Goal: Task Accomplishment & Management: Use online tool/utility

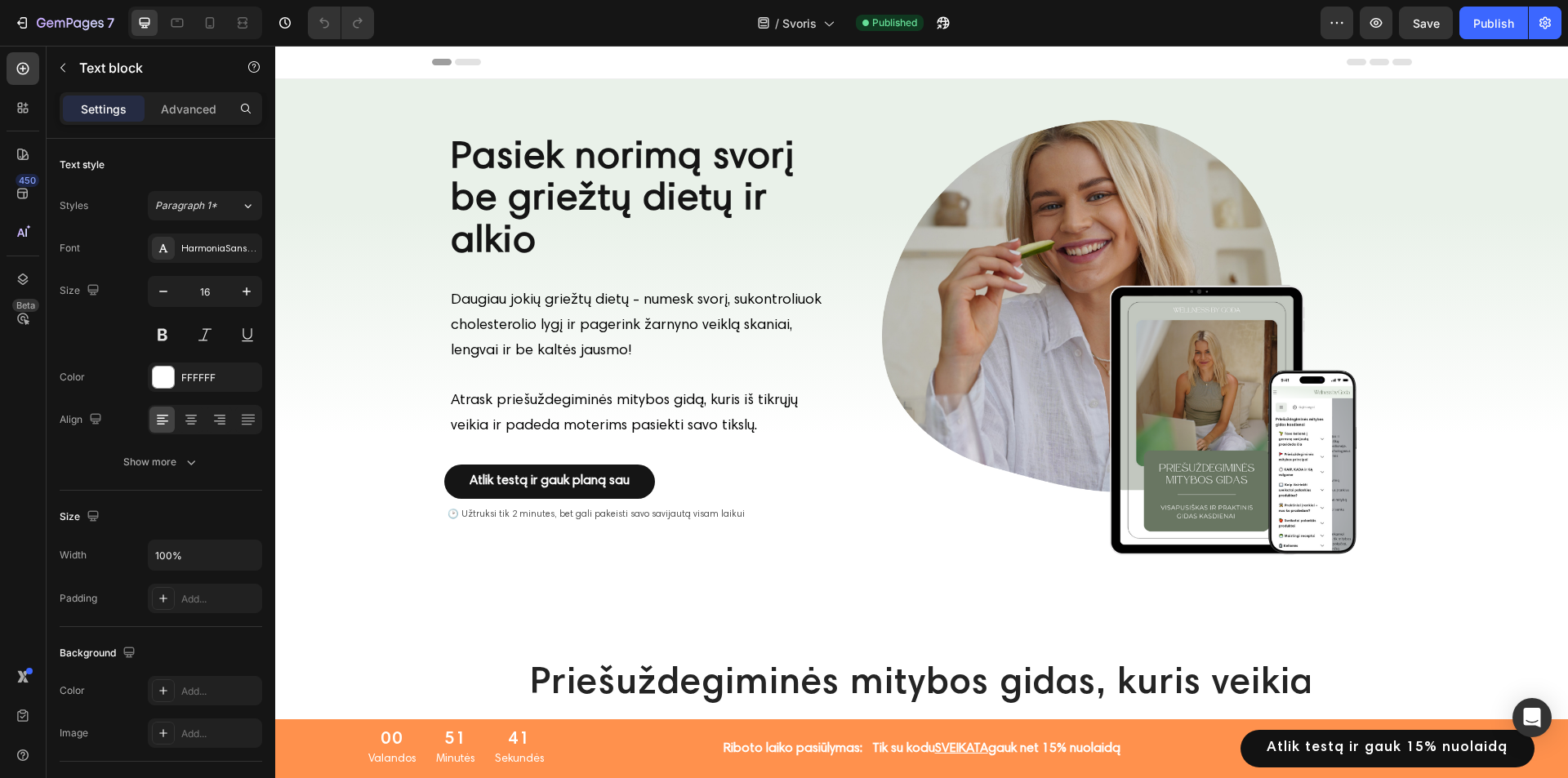
drag, startPoint x: 275, startPoint y: 45, endPoint x: 1172, endPoint y: 757, distance: 1145.2
click at [875, 745] on p "Tik su kodu SVEIKATA gauk net 15 % nuolaidą" at bounding box center [997, 748] width 248 height 20
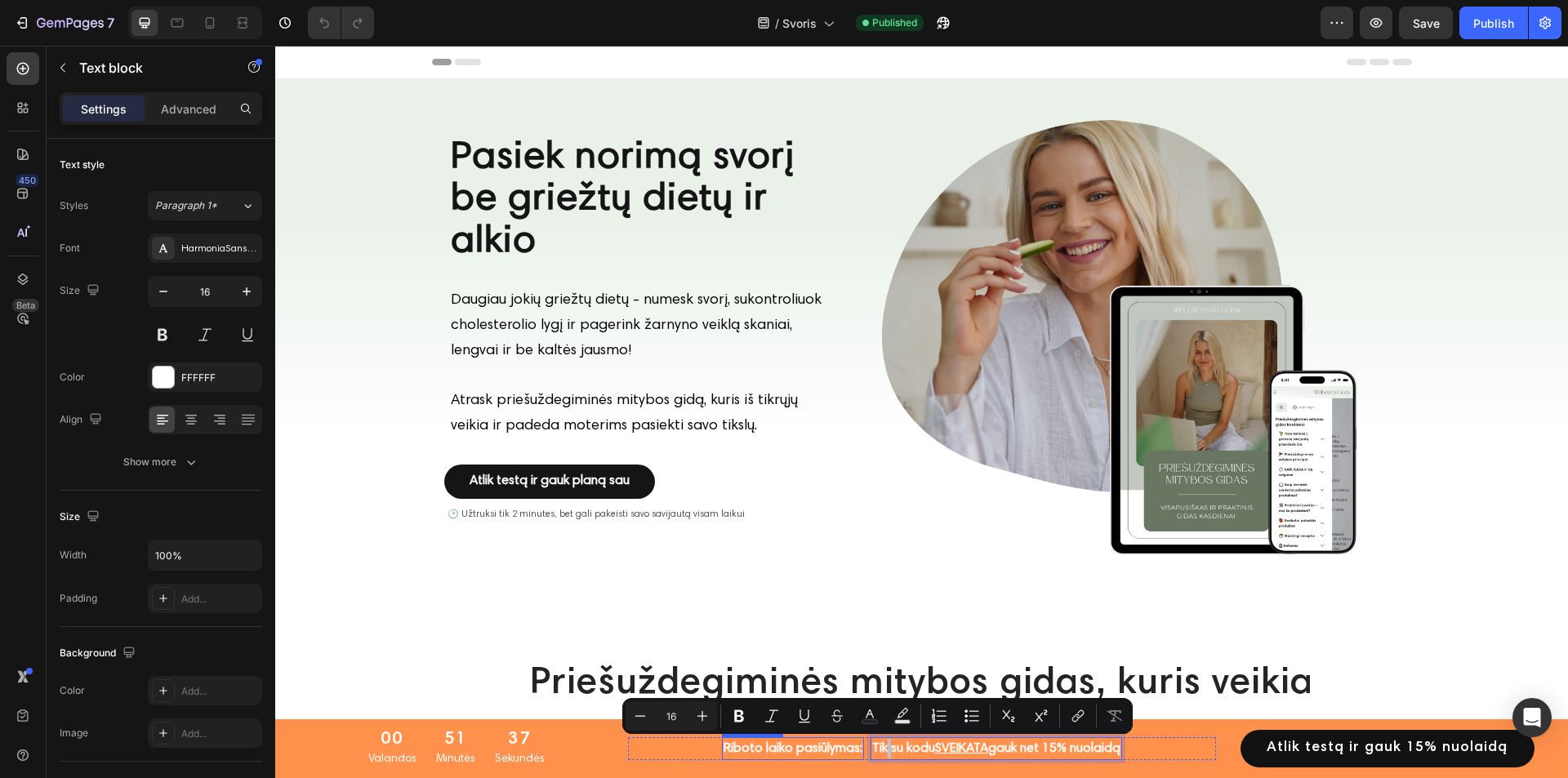
click at [831, 745] on strong "Riboto laiko pasiūlymas:" at bounding box center [793, 748] width 139 height 13
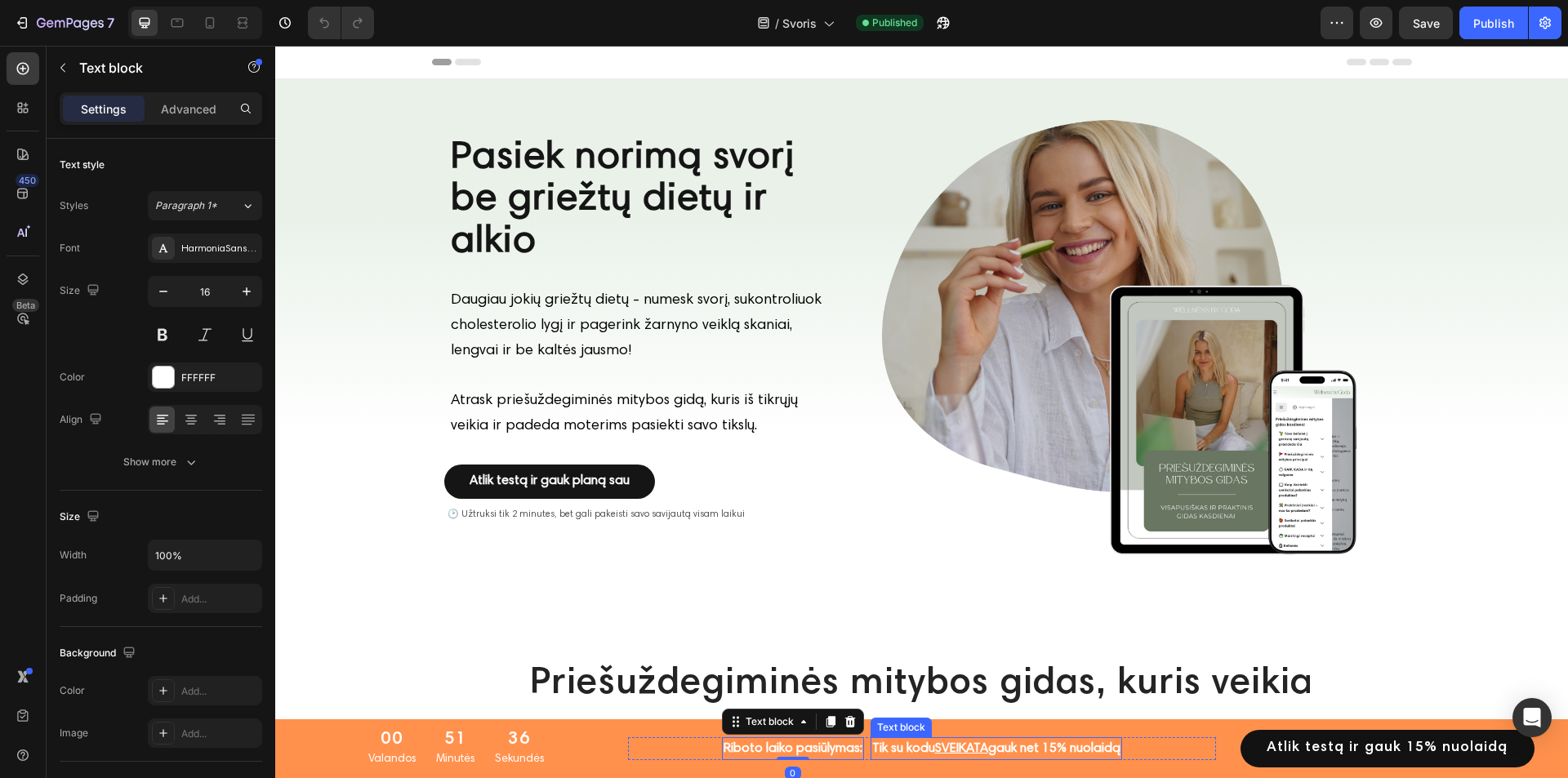
click at [889, 750] on p "Tik su kodu SVEIKATA gauk net 15 % nuolaidą" at bounding box center [997, 748] width 248 height 20
click at [935, 750] on u "SVEIKATA" at bounding box center [962, 748] width 53 height 13
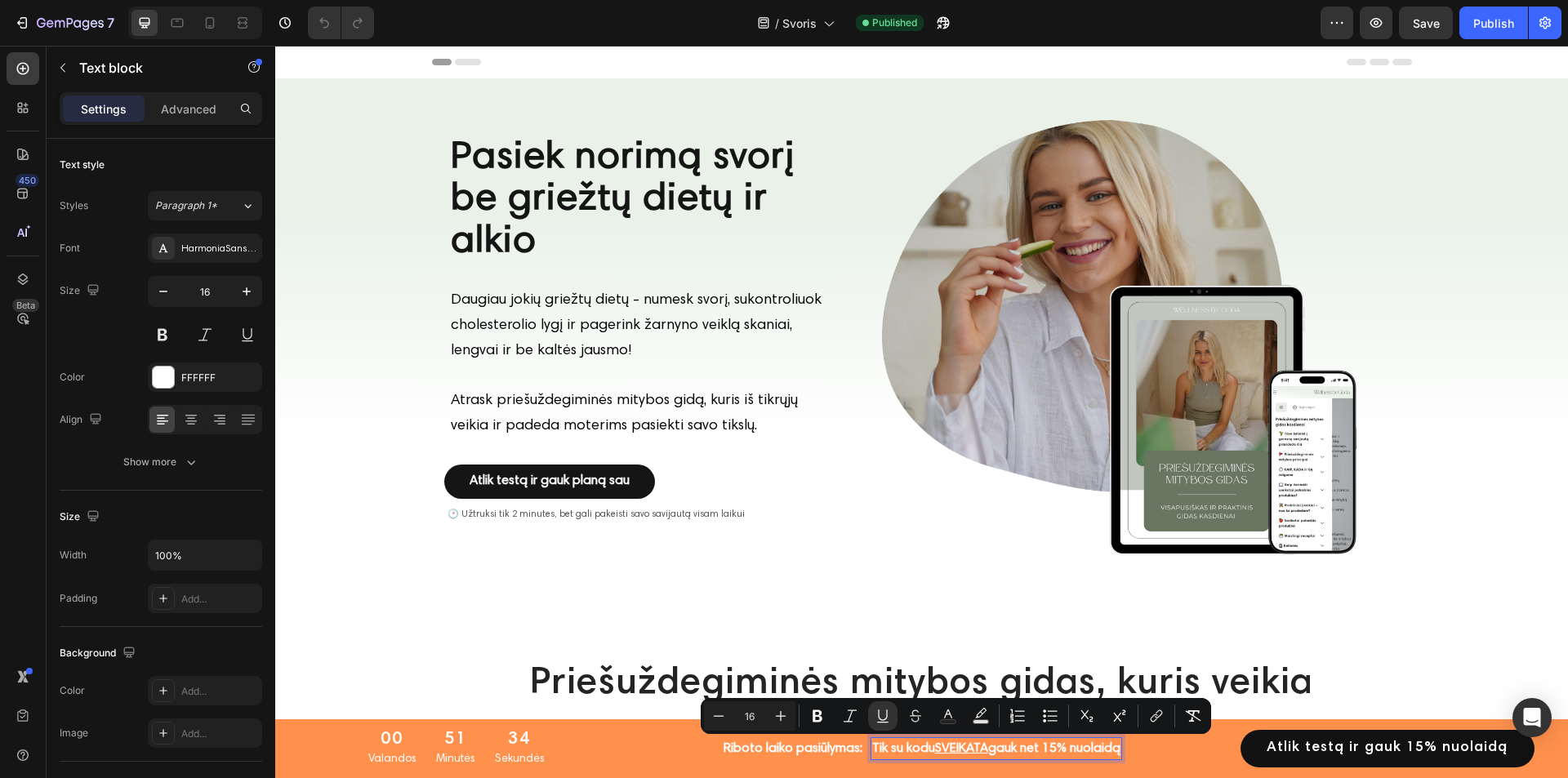
click at [1023, 749] on p "Tik su kodu SVEIKATA gauk net 15 % nuolaidą" at bounding box center [997, 748] width 248 height 20
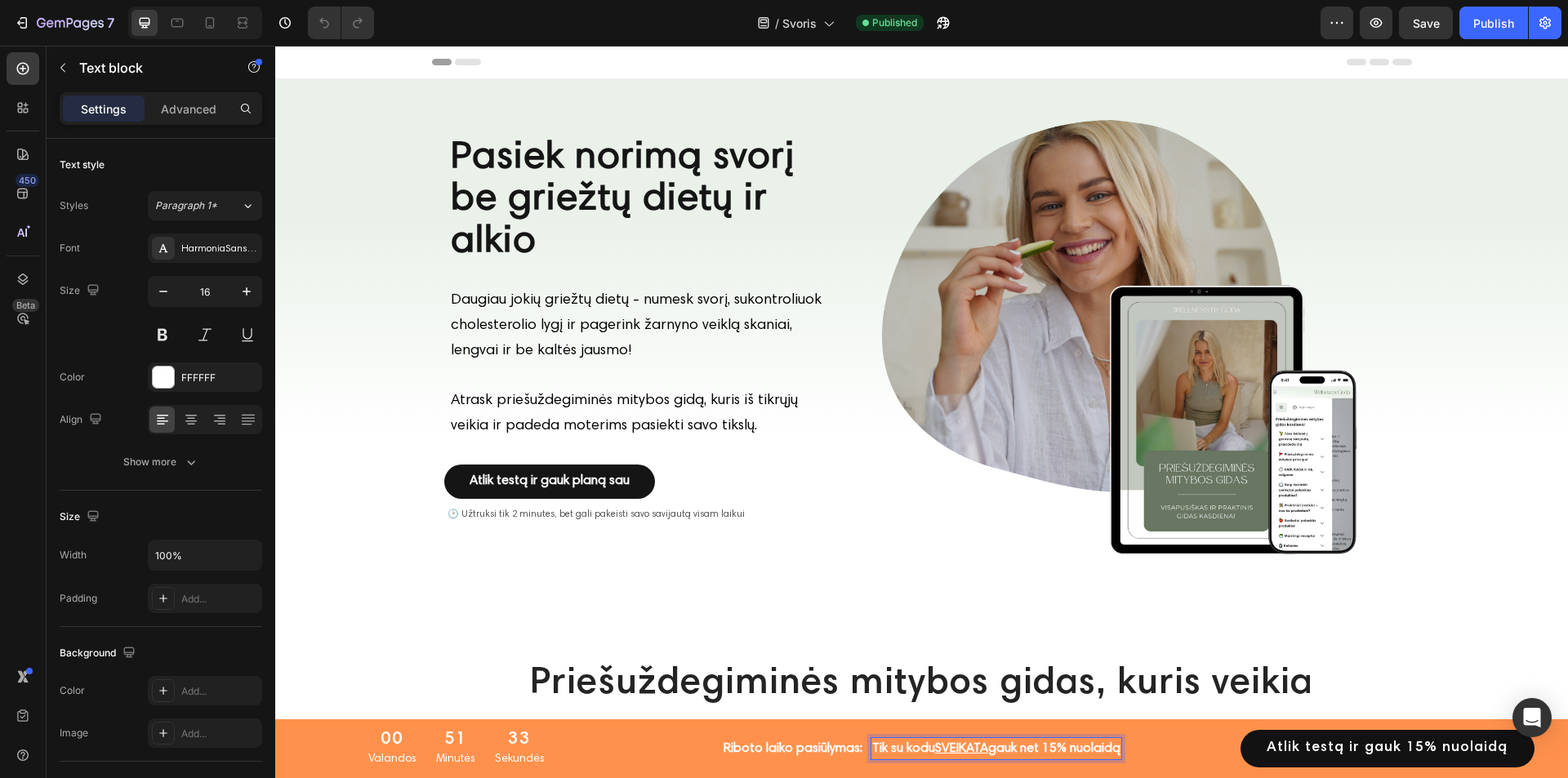
click at [1066, 749] on span "% nuolaidą" at bounding box center [1088, 748] width 63 height 13
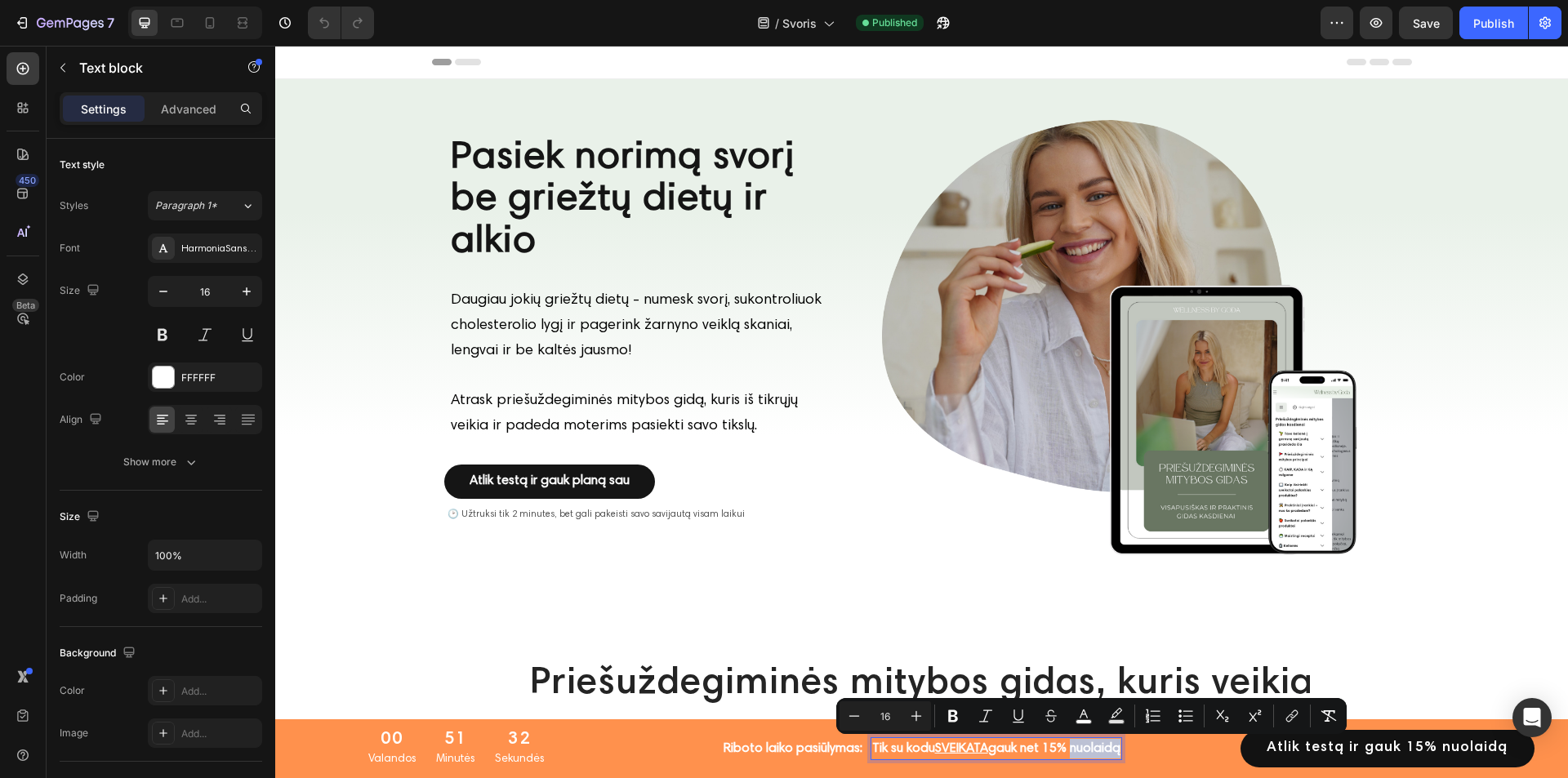
click at [1062, 749] on span "% nuolaidą" at bounding box center [1088, 748] width 63 height 13
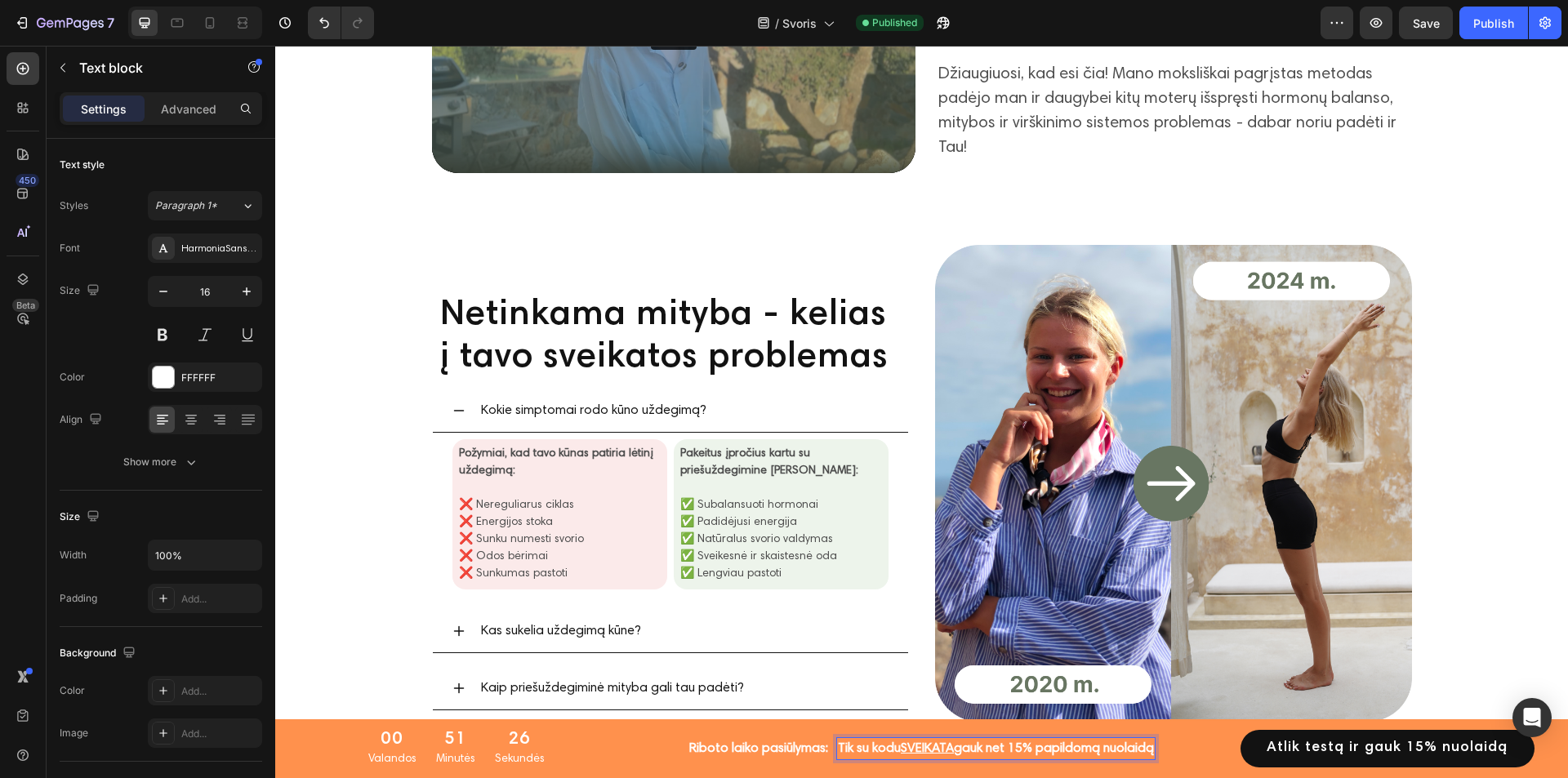
scroll to position [1169, 0]
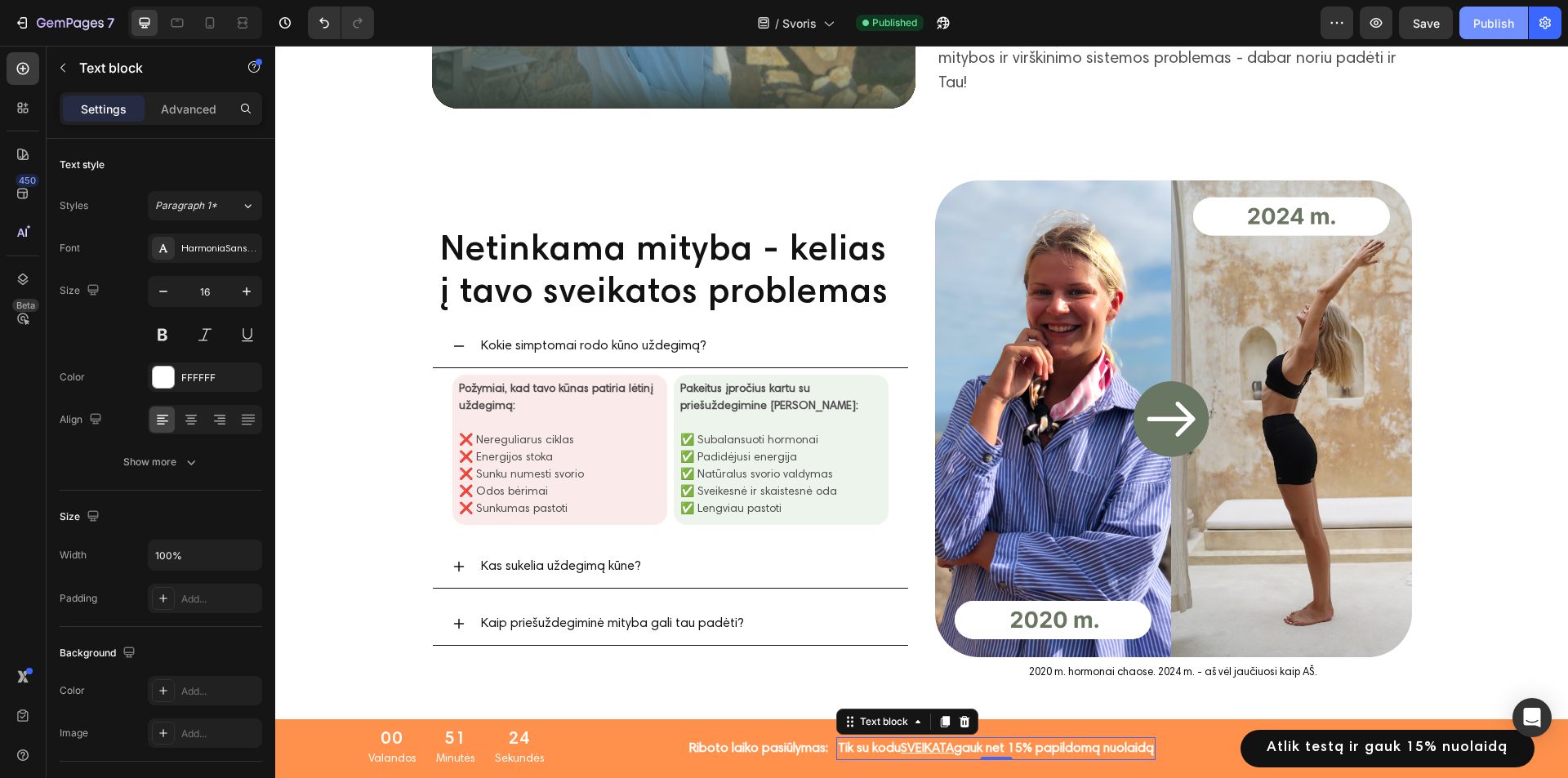
click at [1501, 15] on div "Publish" at bounding box center [1494, 23] width 41 height 17
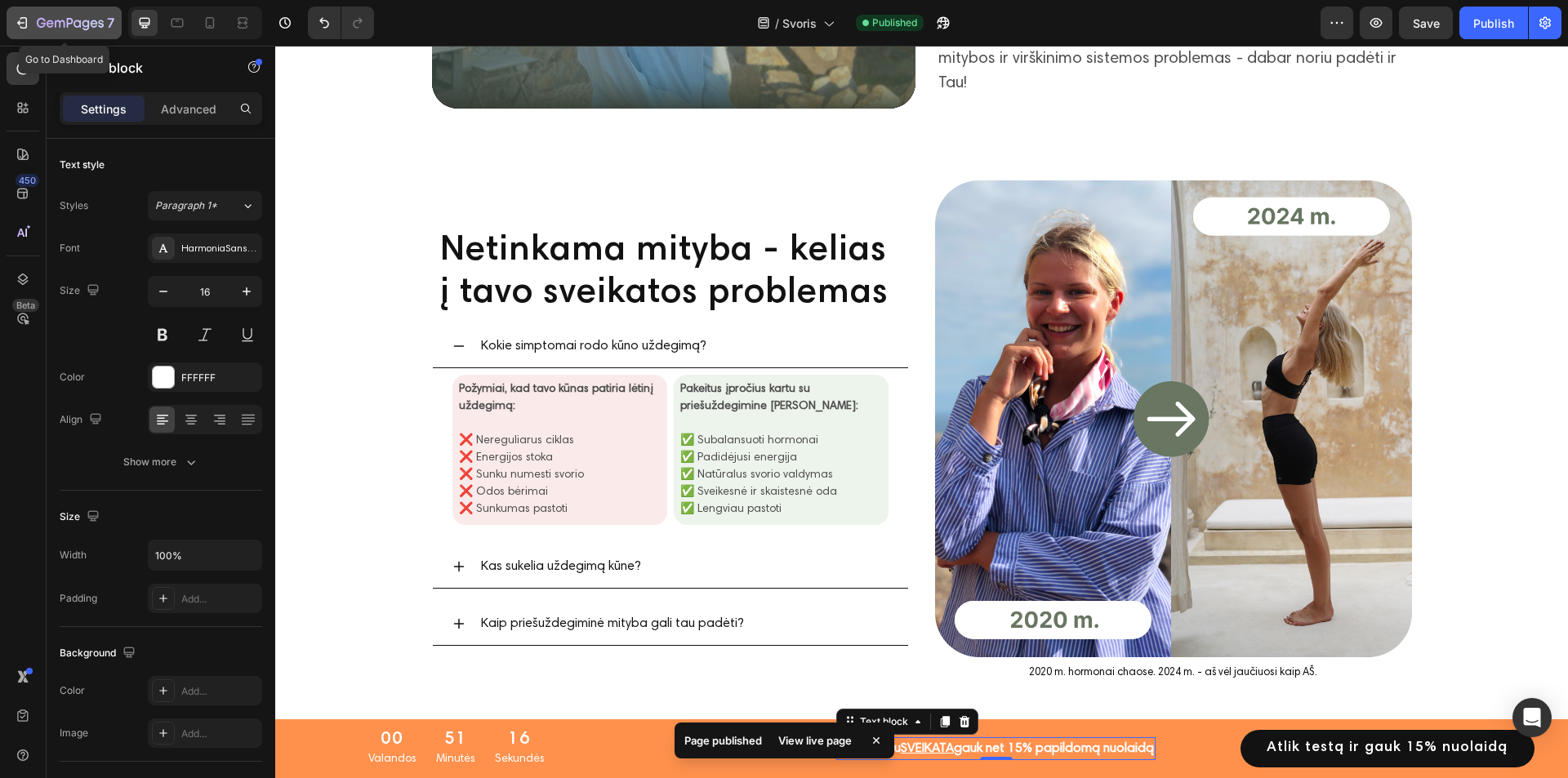
click at [47, 36] on button "7" at bounding box center [64, 23] width 115 height 33
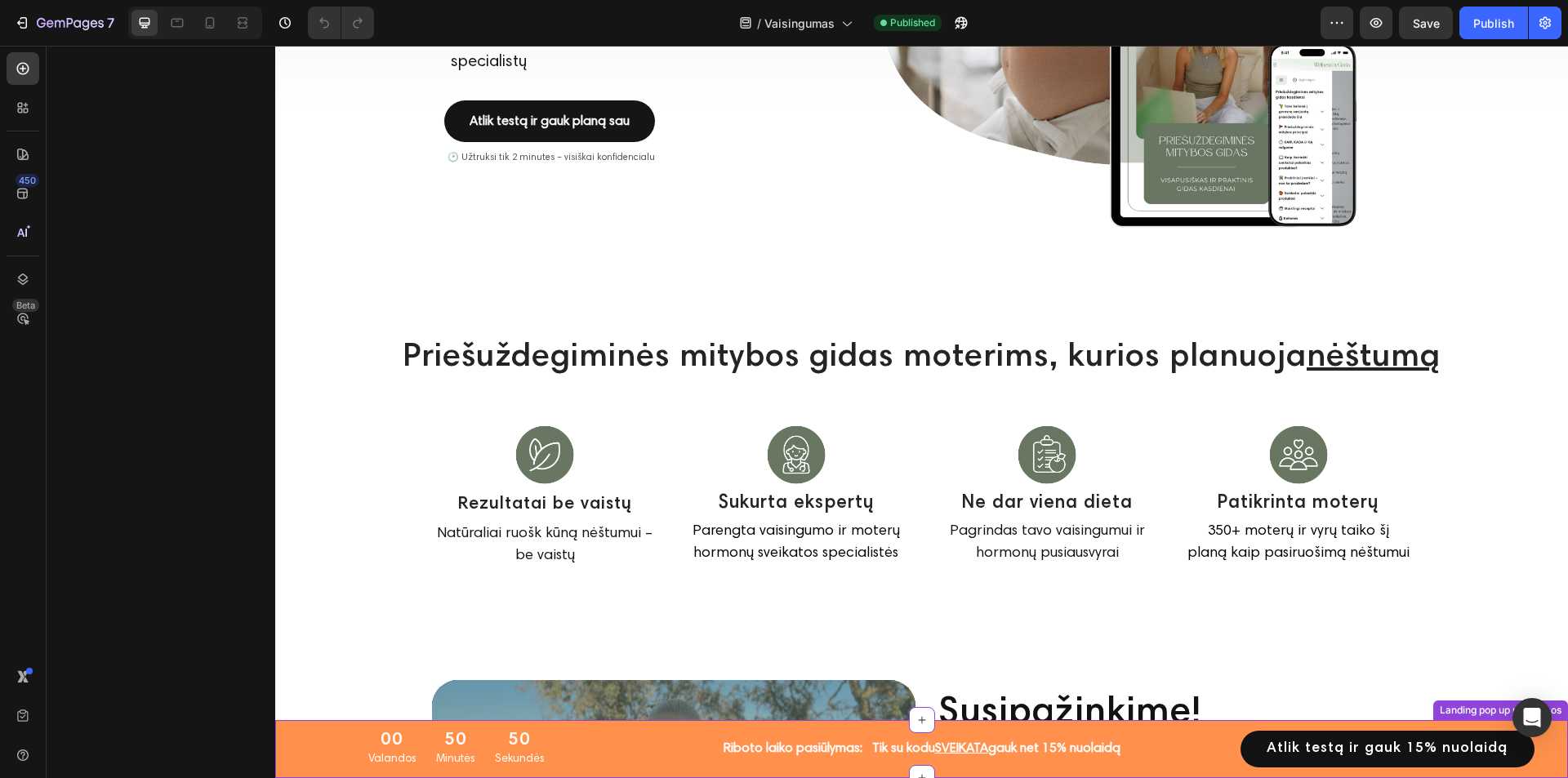
click at [1024, 739] on p "Tik su kodu SVEIKATA gauk net 15 % nuolaidą" at bounding box center [997, 748] width 248 height 20
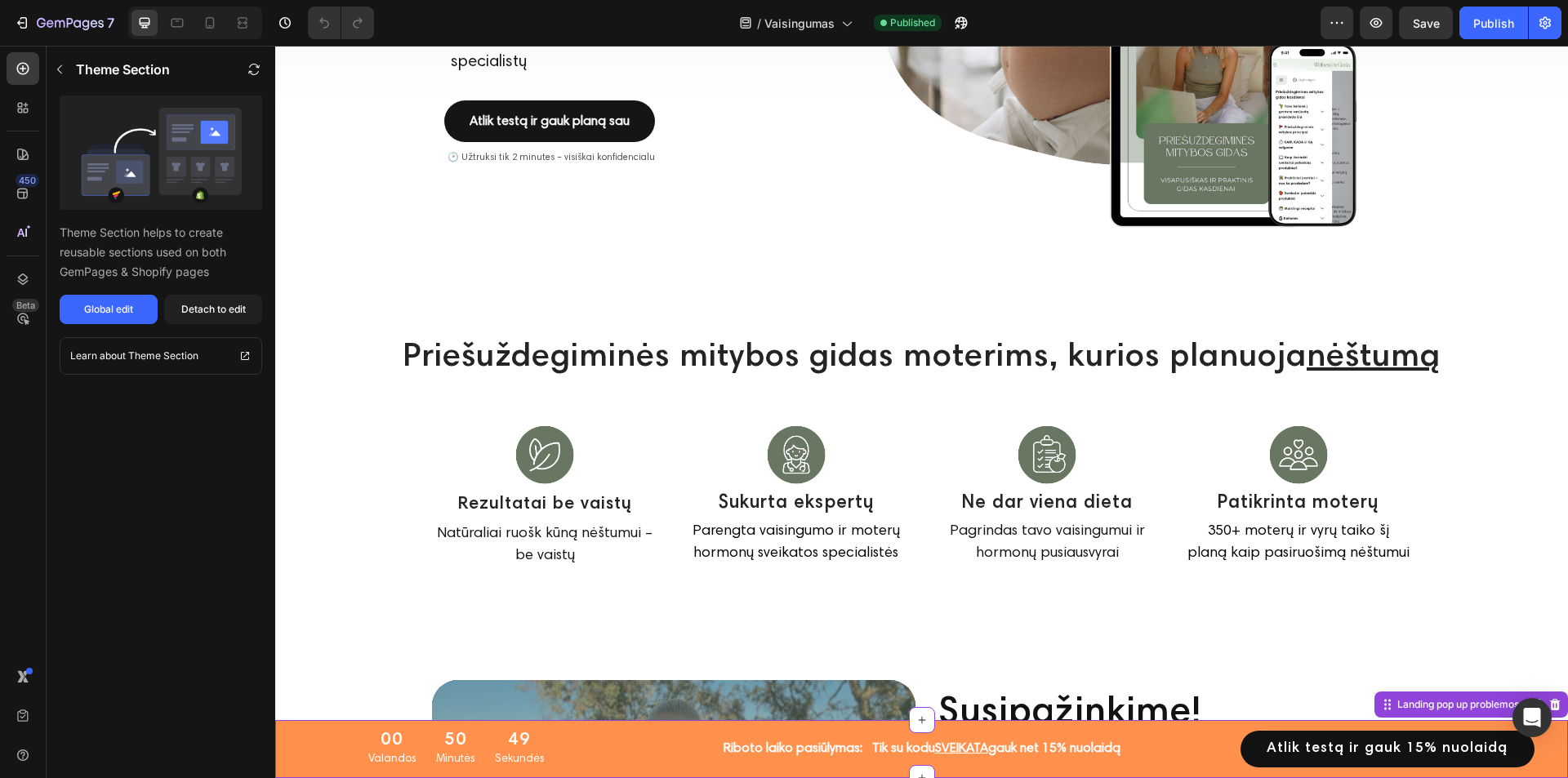
click at [1040, 752] on p "Tik su kodu SVEIKATA gauk net 15 % nuolaidą" at bounding box center [997, 748] width 248 height 20
click at [1071, 748] on span "% nuolaidą" at bounding box center [1088, 748] width 63 height 13
click at [1067, 748] on span "% nuolaidą" at bounding box center [1088, 748] width 63 height 13
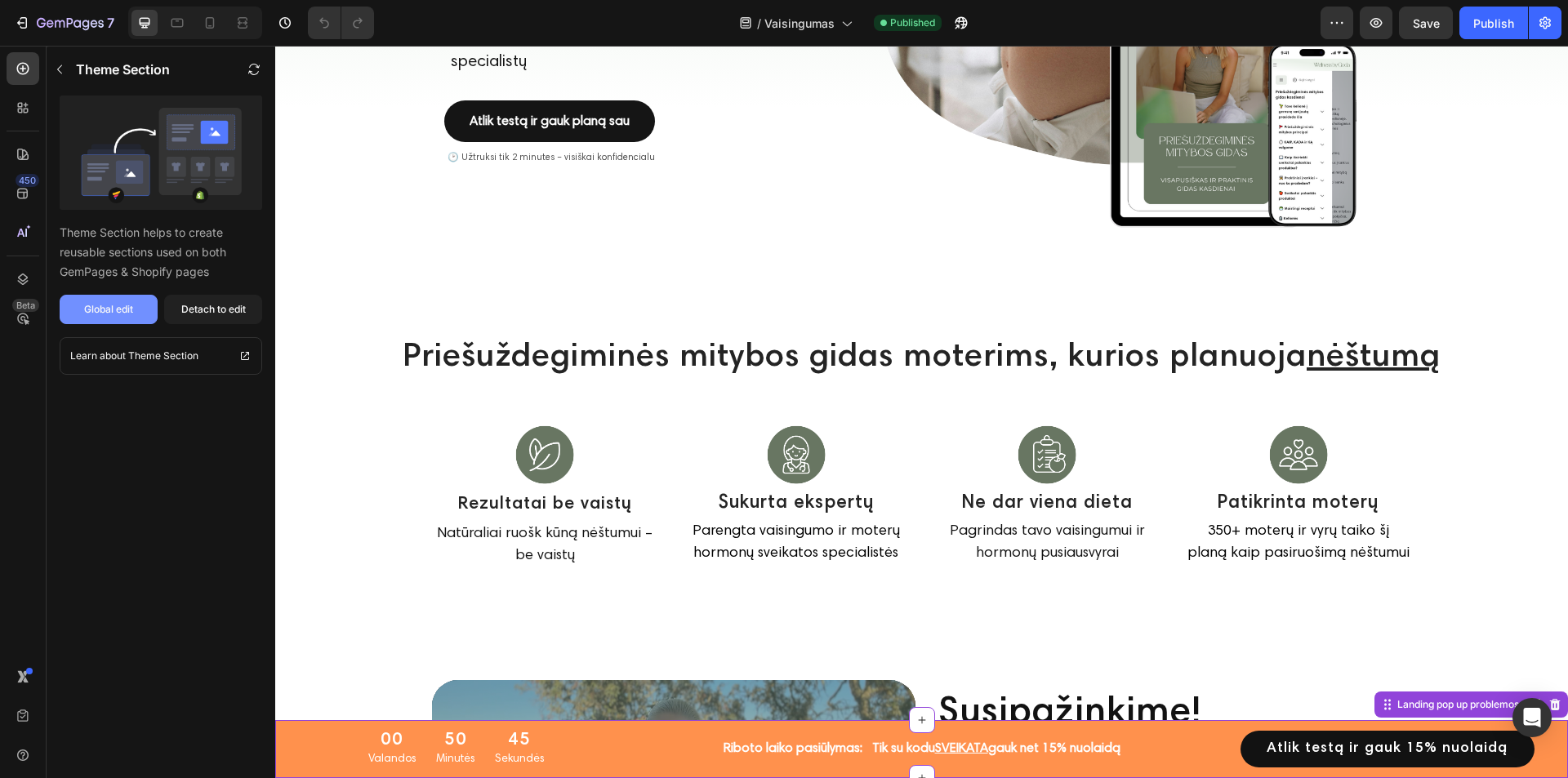
click at [85, 316] on div "Global edit" at bounding box center [108, 309] width 49 height 15
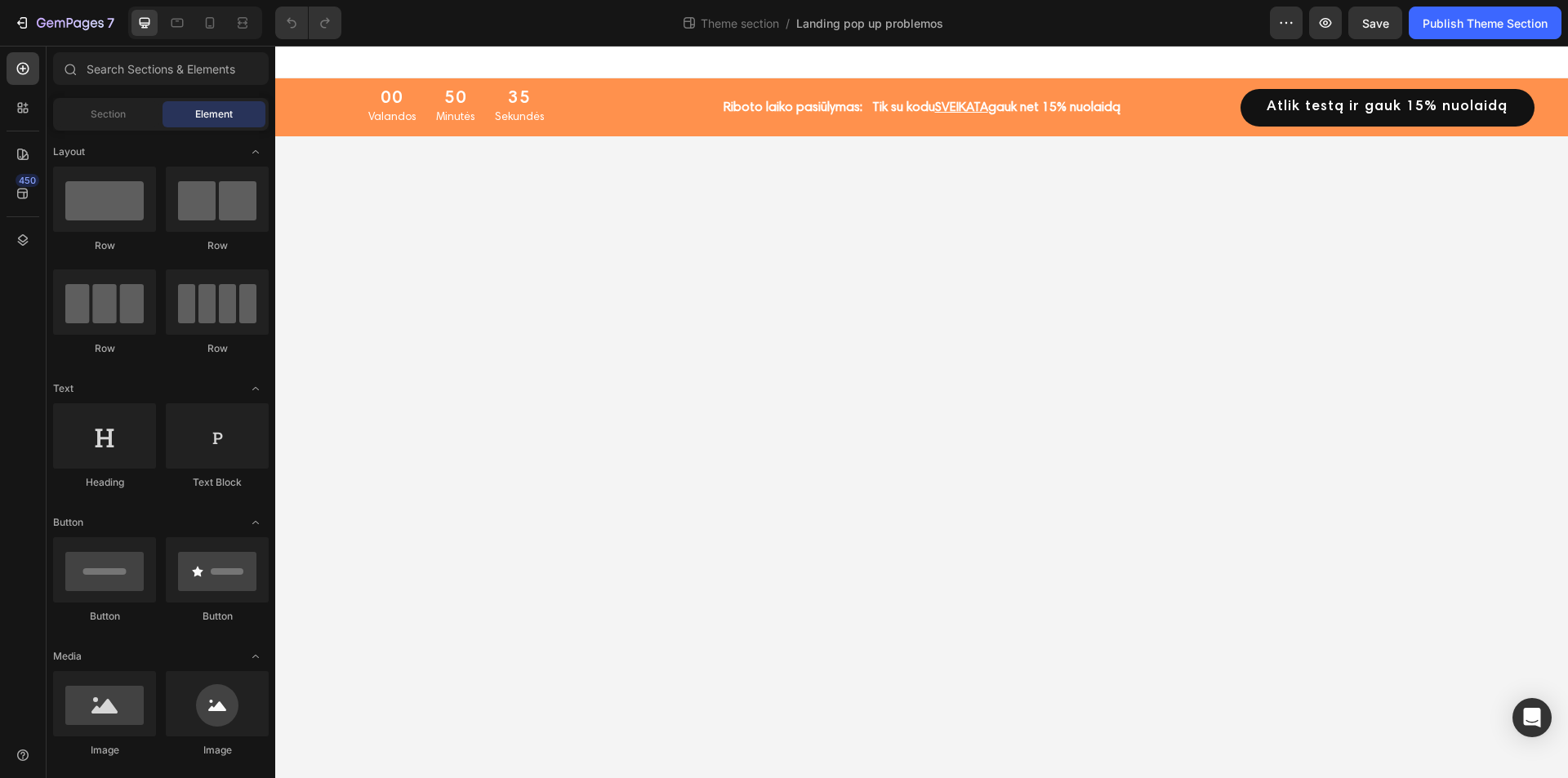
click at [1055, 100] on p "Tik su kodu SVEIKATA gauk net 15 % nuolaidą" at bounding box center [997, 107] width 248 height 20
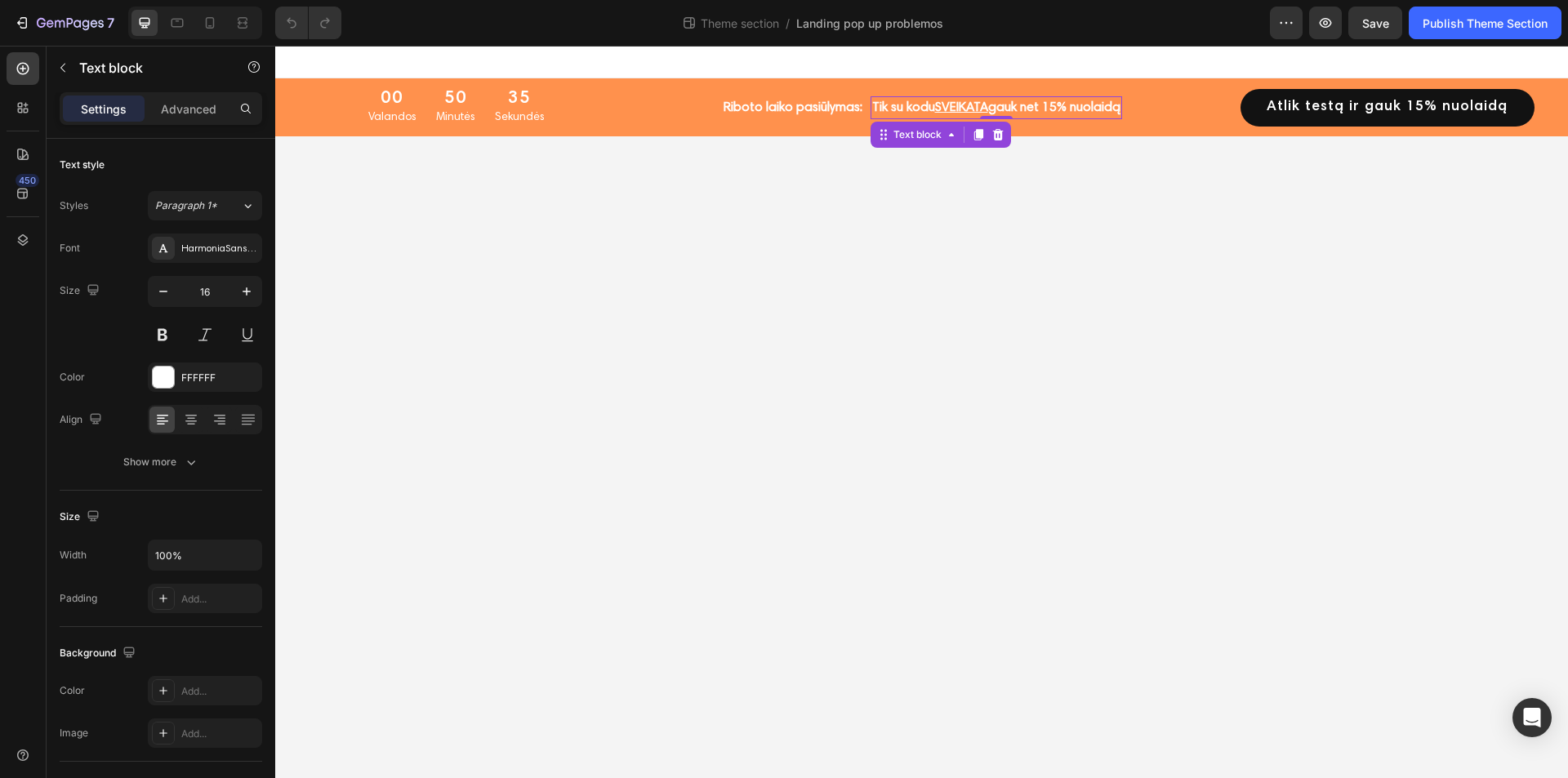
click at [1064, 105] on span "% nuolaidą" at bounding box center [1088, 107] width 63 height 13
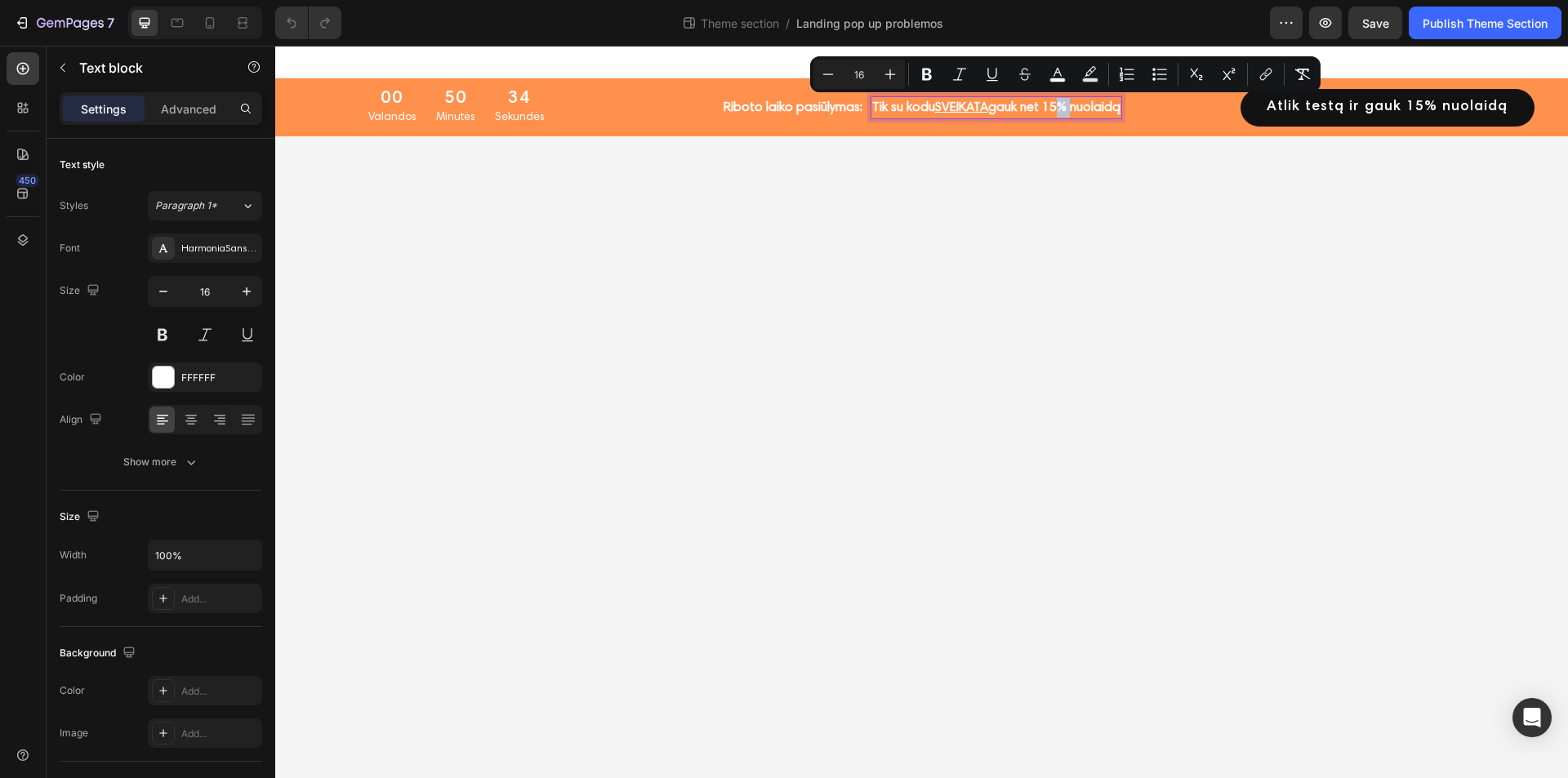
click at [1070, 109] on span "% nuolaidą" at bounding box center [1088, 107] width 63 height 13
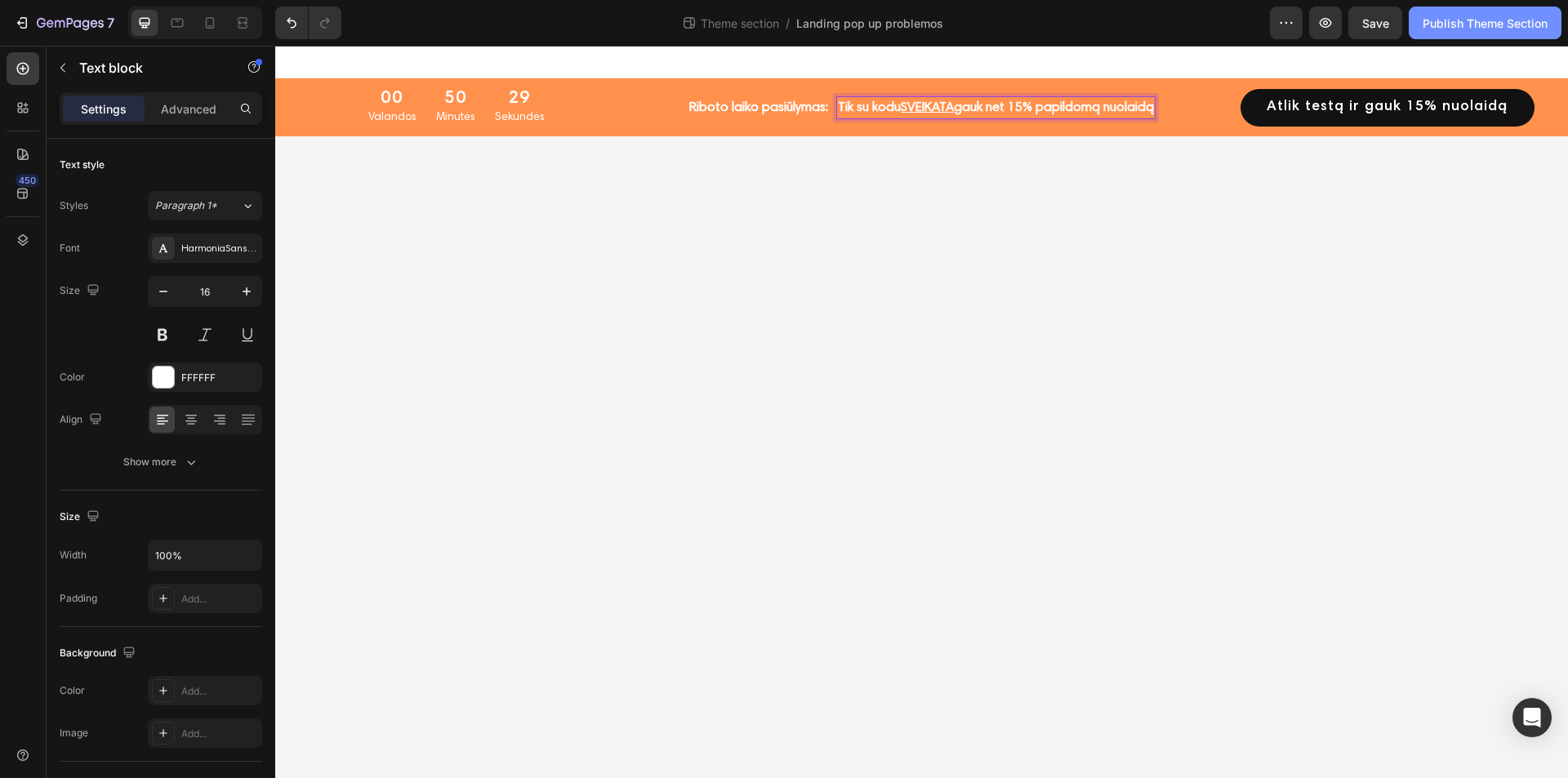
click at [1527, 27] on div "Publish Theme Section" at bounding box center [1485, 23] width 125 height 17
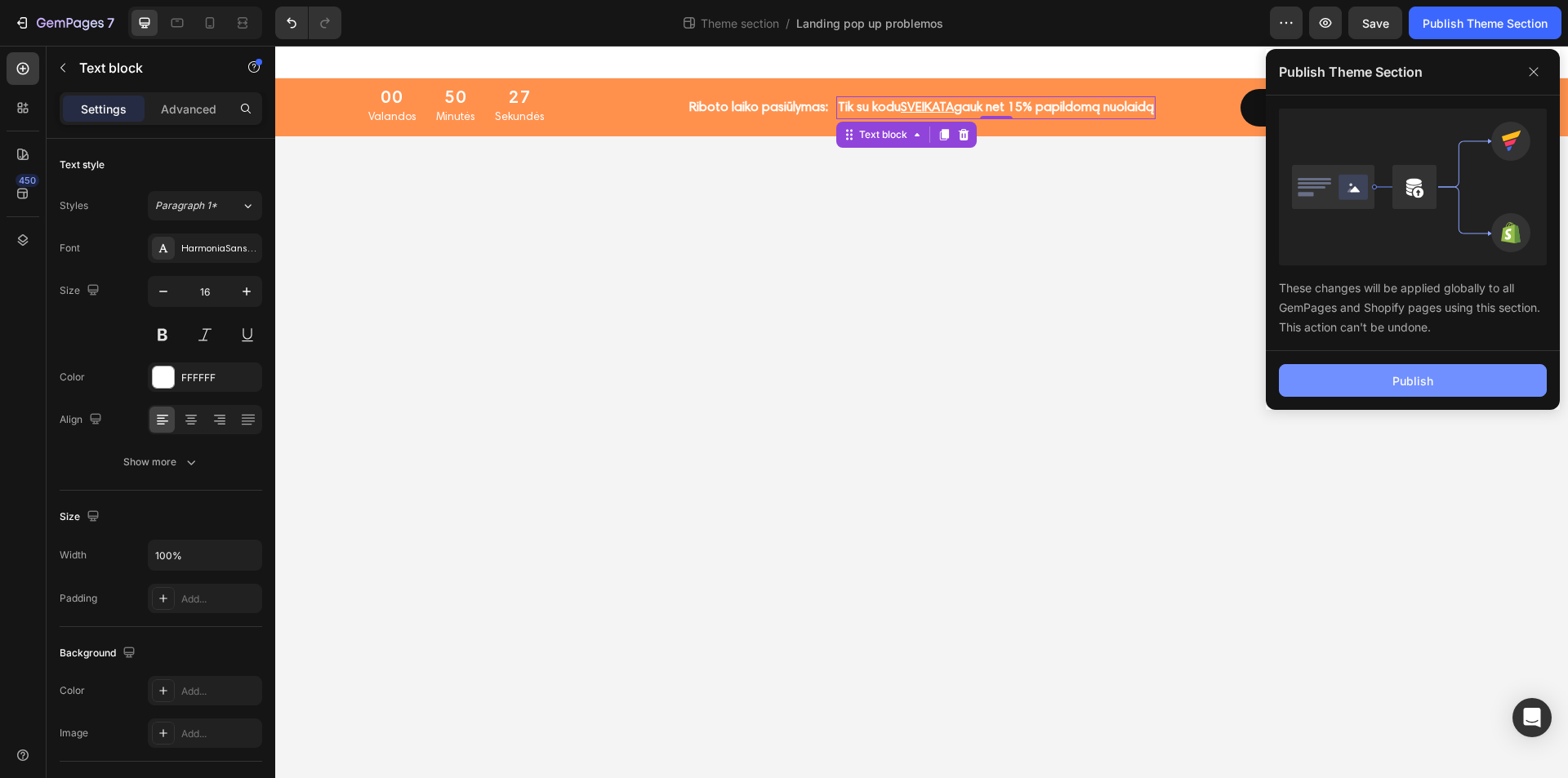
click at [1391, 370] on button "Publish" at bounding box center [1413, 380] width 268 height 33
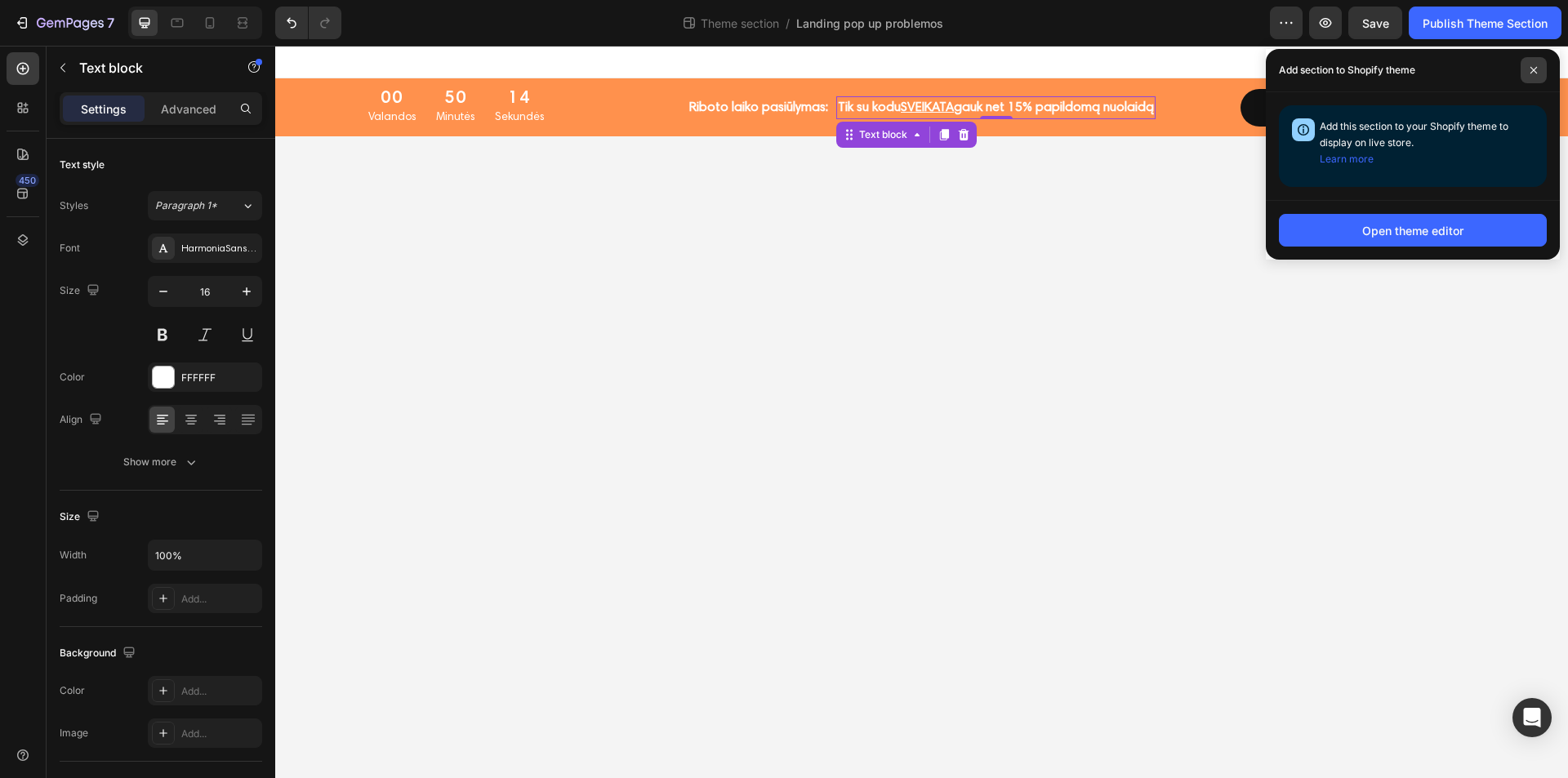
click at [1531, 72] on icon at bounding box center [1534, 70] width 9 height 9
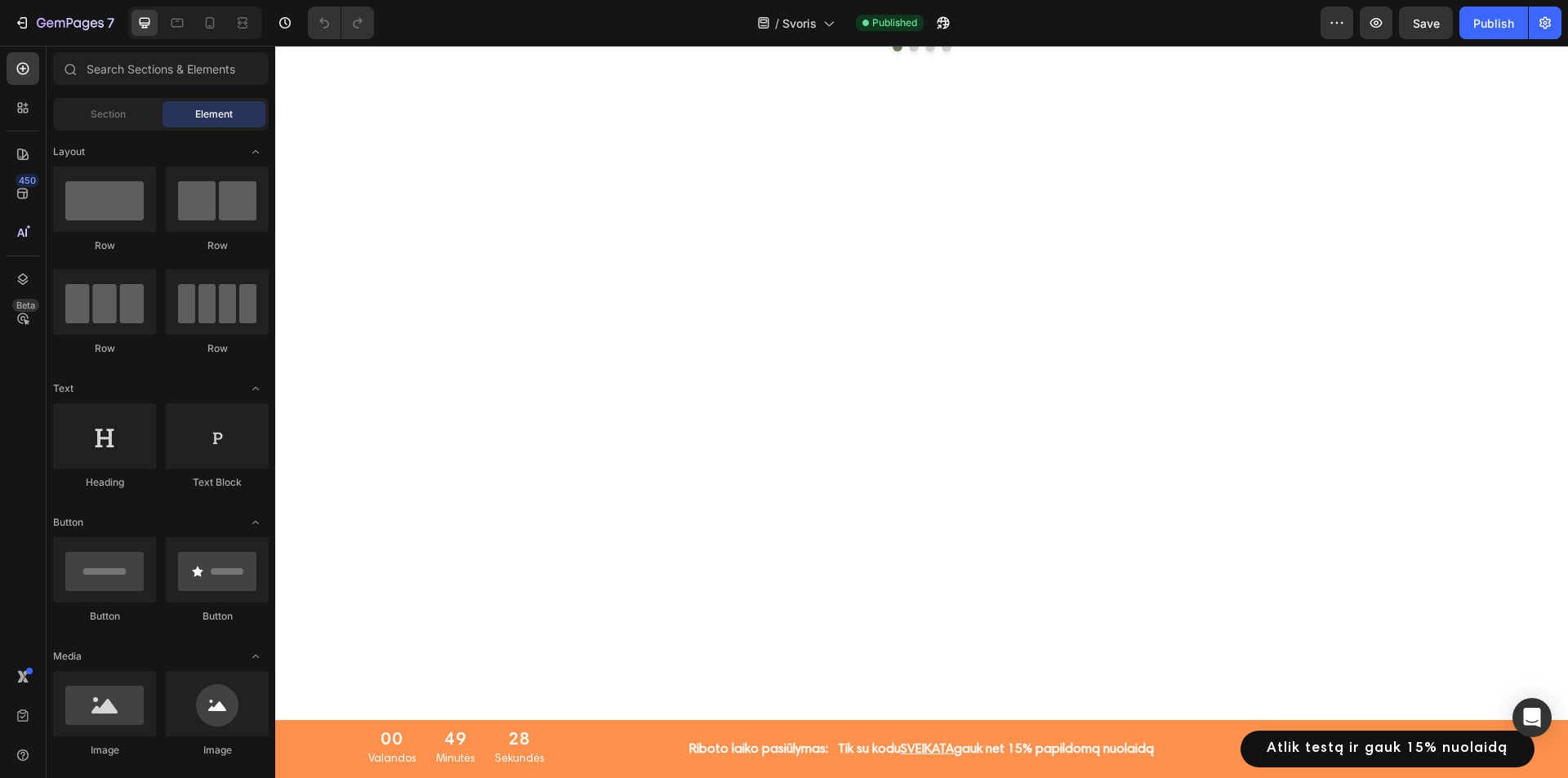
scroll to position [541, 0]
